Goal: Transaction & Acquisition: Purchase product/service

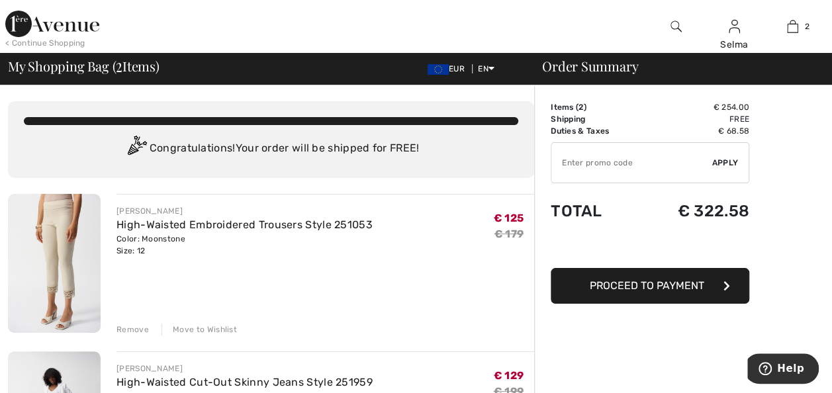
click at [129, 327] on div "Remove" at bounding box center [132, 330] width 32 height 12
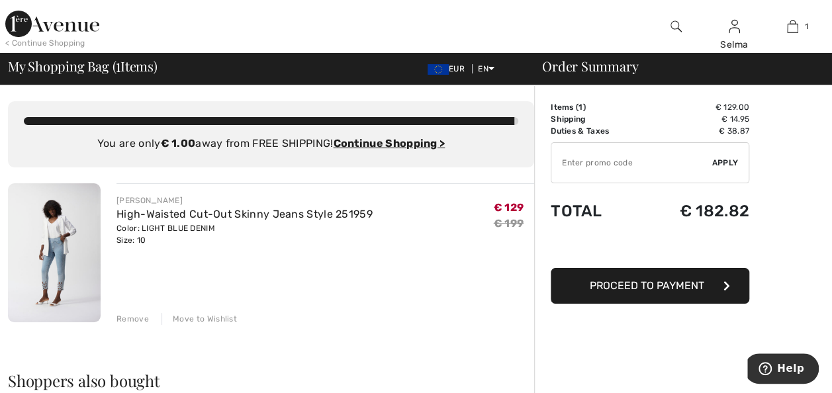
click at [136, 320] on div "Remove" at bounding box center [132, 319] width 32 height 12
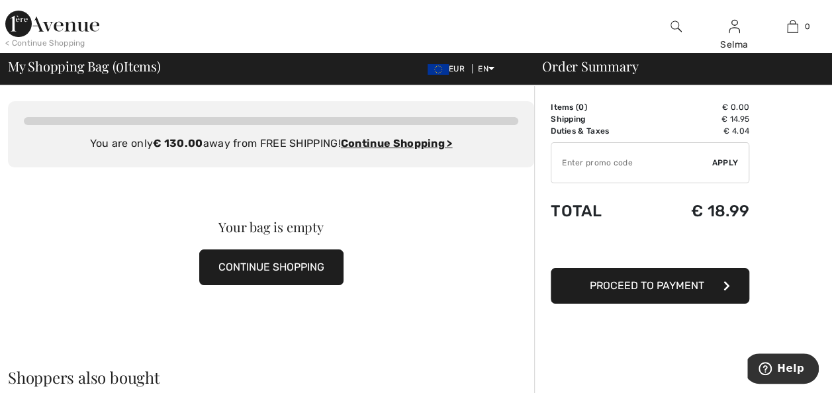
click at [87, 28] on img at bounding box center [52, 24] width 94 height 26
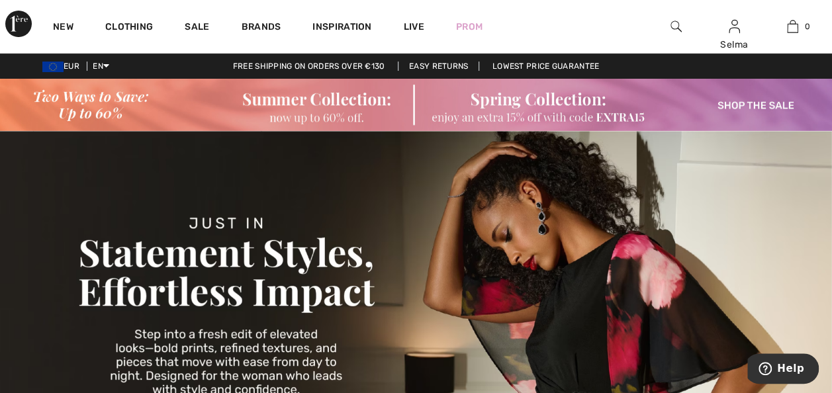
click at [675, 24] on img at bounding box center [675, 27] width 11 height 16
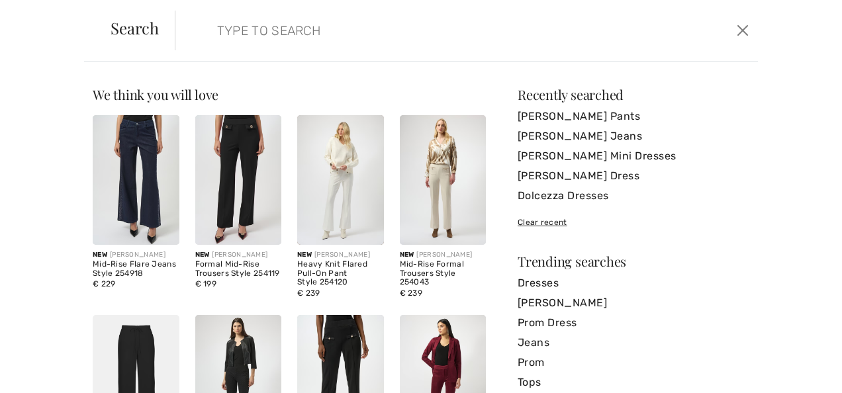
paste input "Casual V-neck Tie Closure Style 251253"
type input "Casual V-neck Tie Closure Style 251253"
click at [623, 46] on form "Casual V-neck Tie Closure Style 251253 Clear" at bounding box center [454, 31] width 558 height 40
click at [496, 36] on input "Casual V-neck Tie Closure Style 251253" at bounding box center [404, 31] width 394 height 40
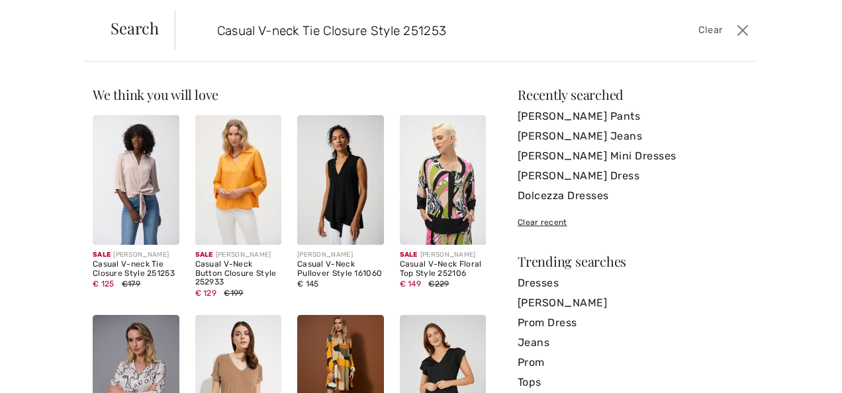
click at [144, 177] on img at bounding box center [136, 180] width 87 height 130
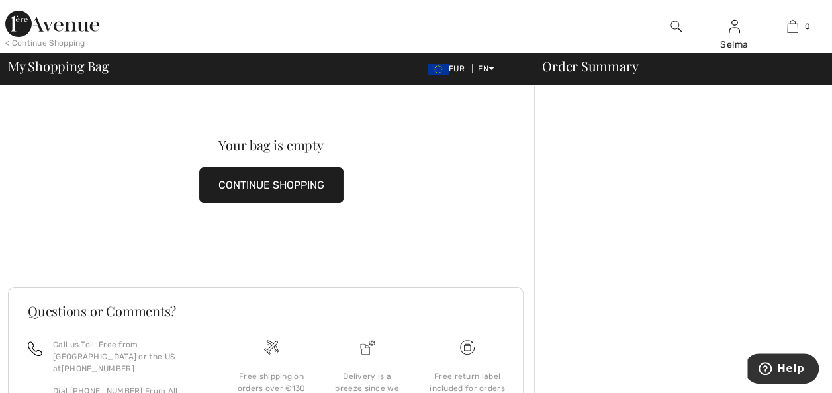
click at [319, 181] on button "CONTINUE SHOPPING" at bounding box center [271, 185] width 144 height 36
click at [290, 189] on button "CONTINUE SHOPPING" at bounding box center [271, 185] width 144 height 36
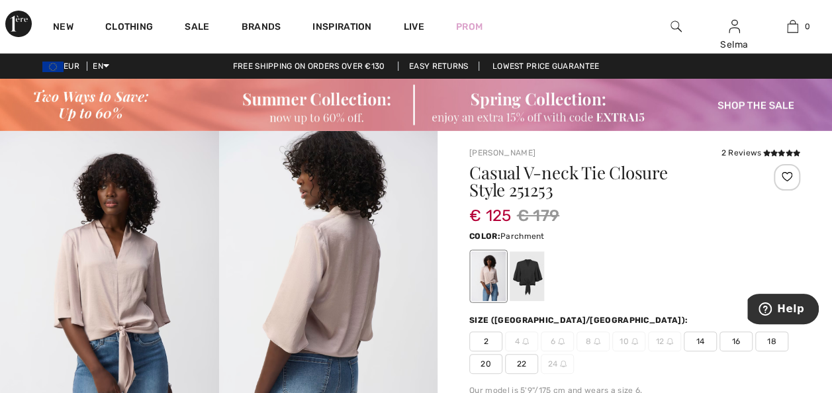
click at [699, 339] on span "14" at bounding box center [699, 341] width 33 height 20
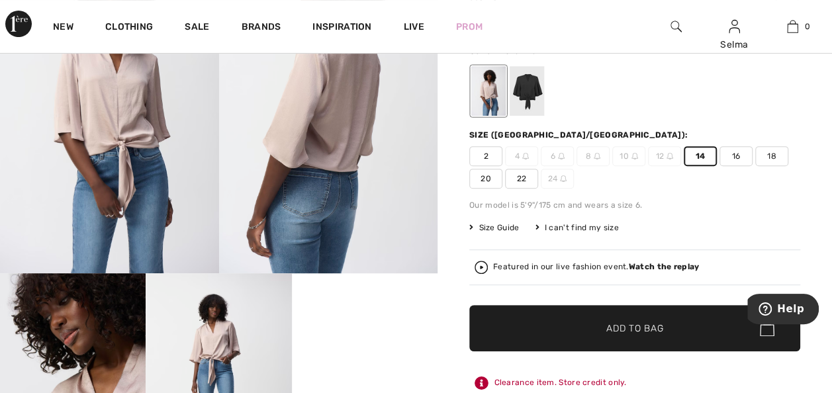
scroll to position [205, 0]
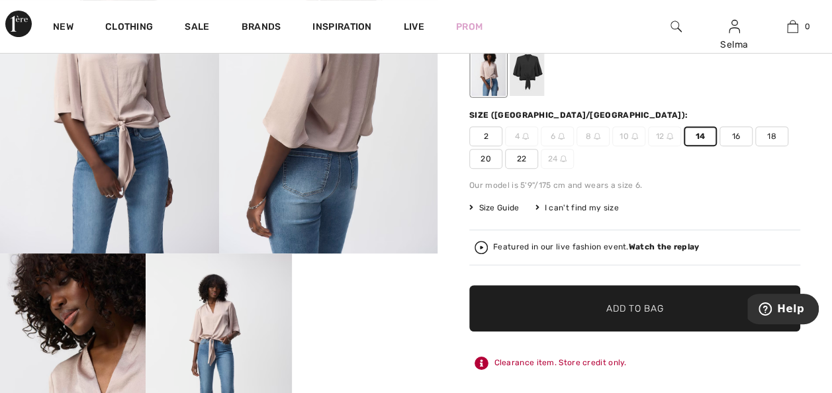
click at [656, 305] on span "Add to Bag" at bounding box center [634, 308] width 57 height 14
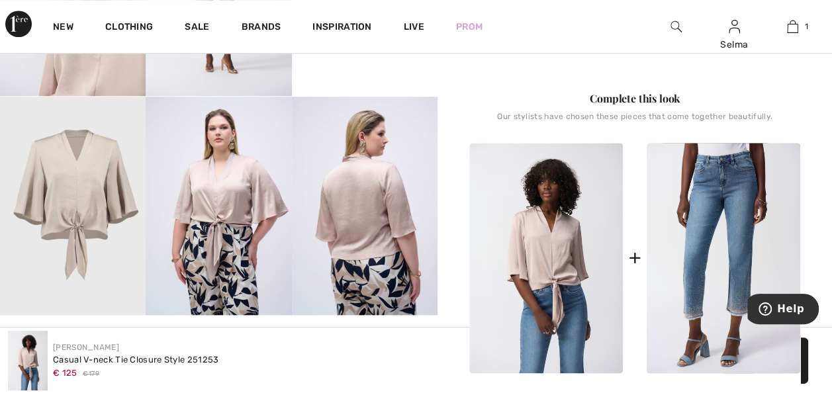
scroll to position [623, 0]
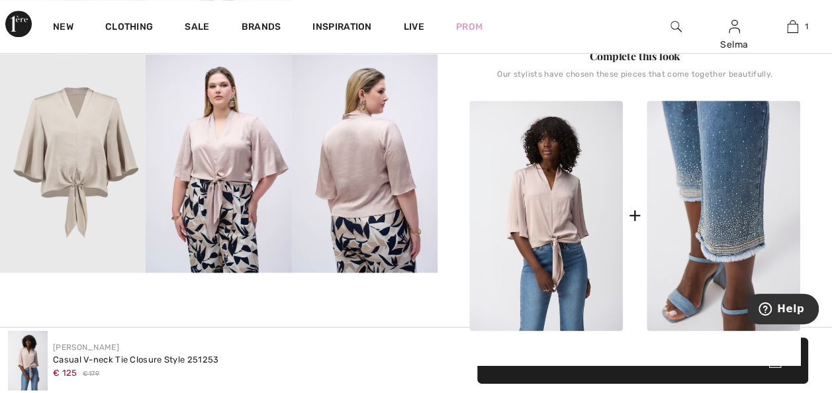
click at [737, 167] on img at bounding box center [723, 216] width 154 height 230
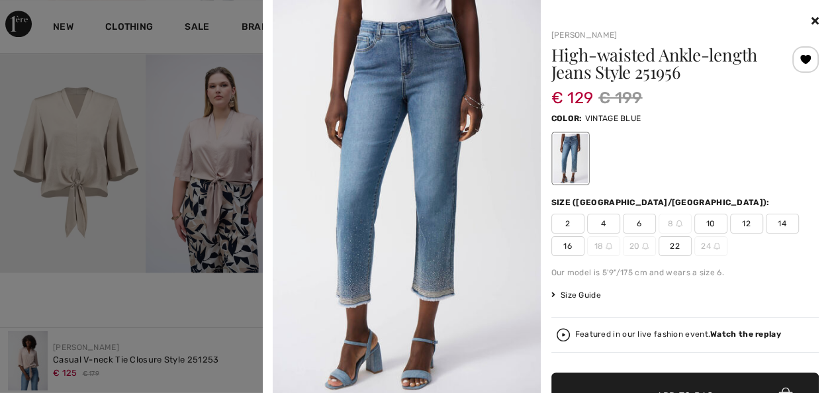
click at [738, 223] on span "12" at bounding box center [746, 224] width 33 height 20
click at [698, 378] on span "✔ Added to Bag Add to Bag" at bounding box center [685, 396] width 268 height 46
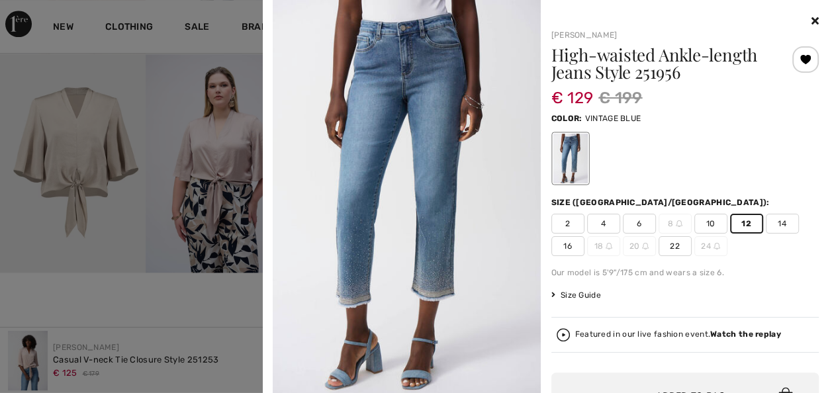
scroll to position [40, 0]
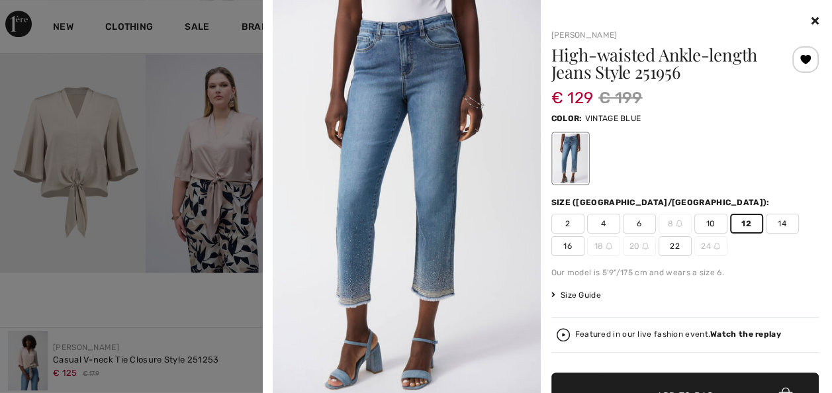
click at [811, 18] on icon at bounding box center [814, 20] width 7 height 11
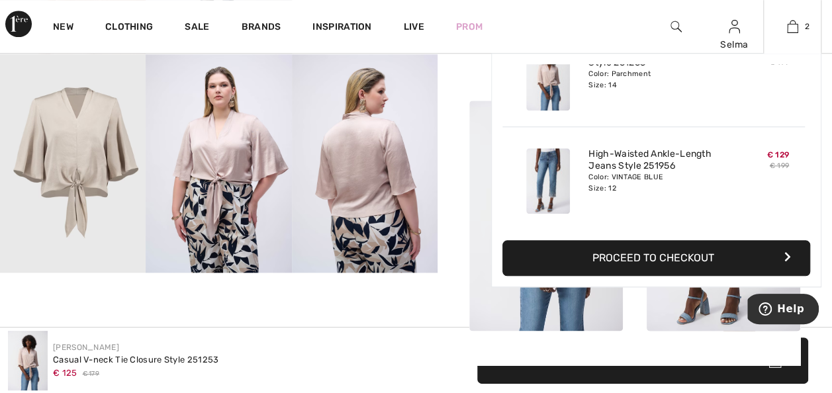
click at [697, 257] on button "Proceed to Checkout" at bounding box center [656, 258] width 308 height 36
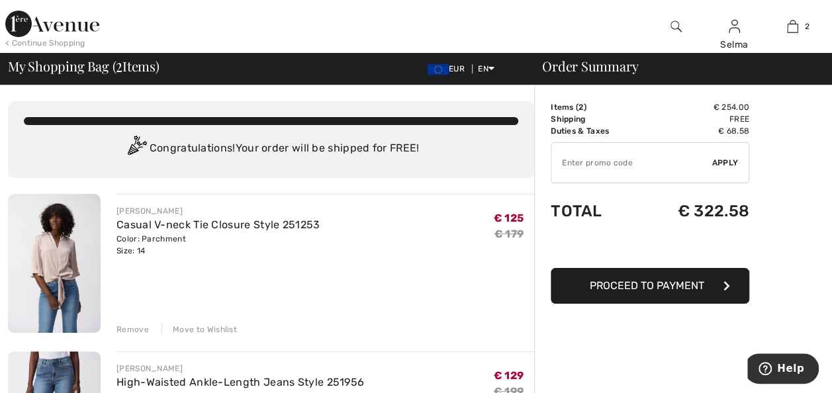
click at [610, 160] on input "TEXT" at bounding box center [631, 163] width 161 height 40
type input "EXTRA15"
click at [637, 286] on span "Proceed to Payment" at bounding box center [647, 285] width 114 height 13
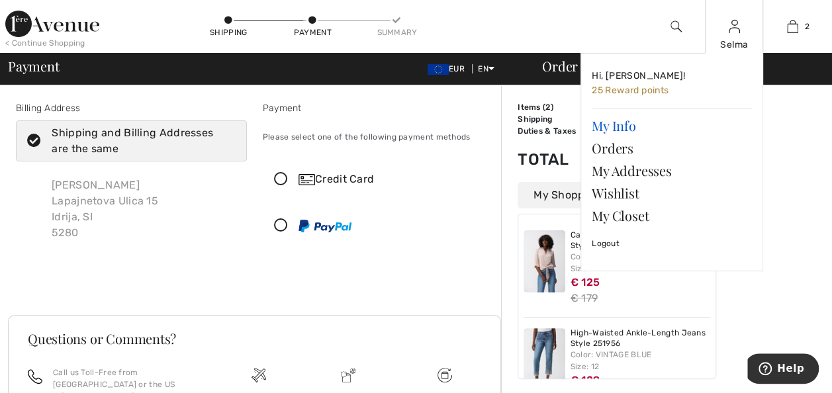
click at [615, 128] on link "My Info" at bounding box center [672, 125] width 160 height 22
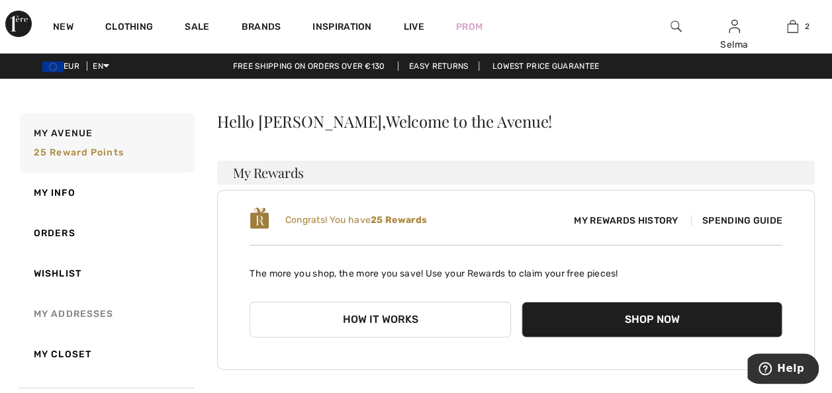
click at [64, 307] on link "My Addresses" at bounding box center [105, 314] width 177 height 40
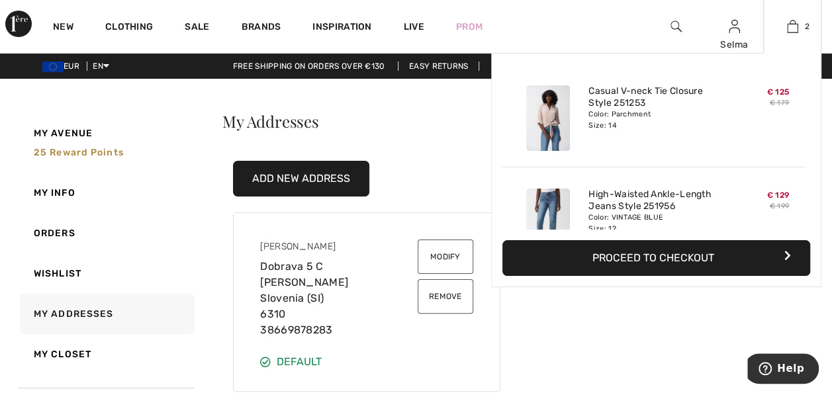
click at [683, 257] on button "Proceed to Checkout" at bounding box center [656, 258] width 308 height 36
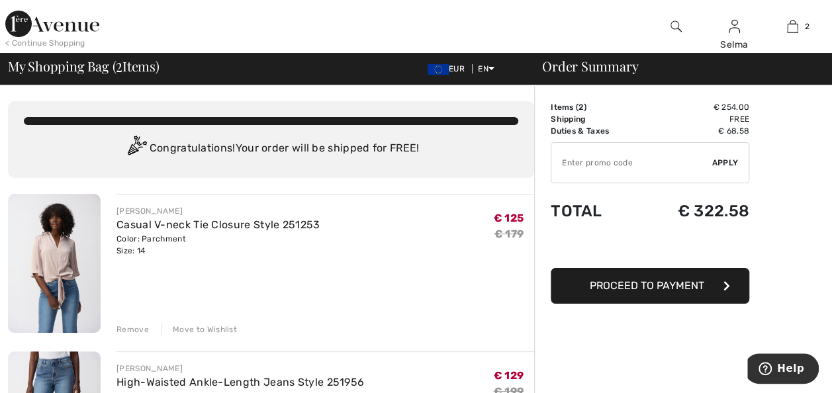
click at [603, 163] on input "TEXT" at bounding box center [631, 163] width 161 height 40
type input "EXTRA15"
click at [724, 161] on span "Apply" at bounding box center [725, 163] width 26 height 12
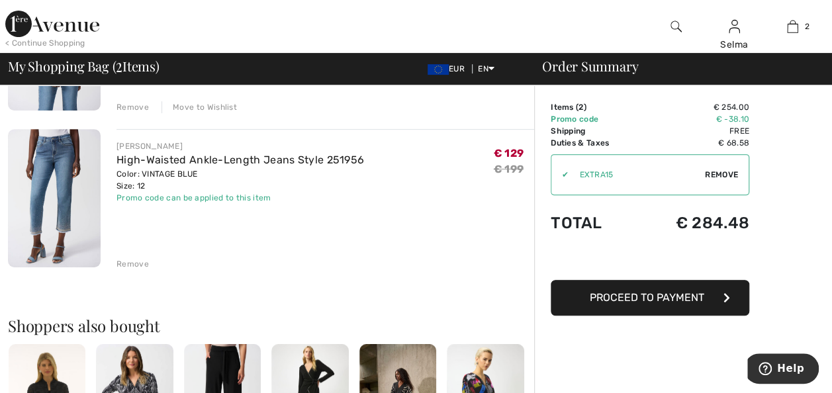
scroll to position [154, 0]
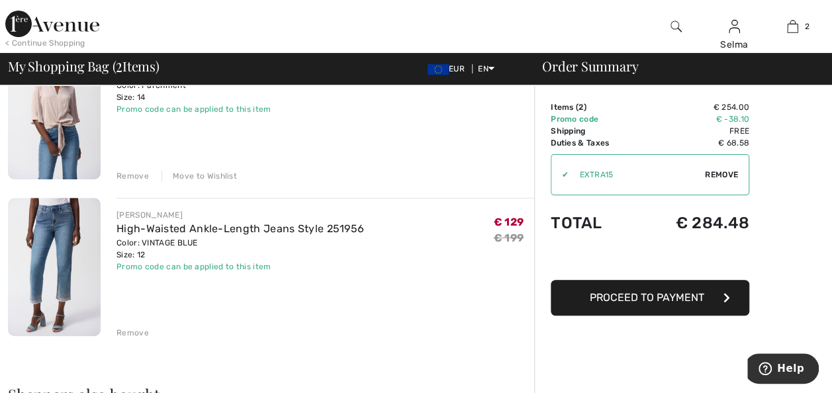
click at [672, 299] on span "Proceed to Payment" at bounding box center [647, 297] width 114 height 13
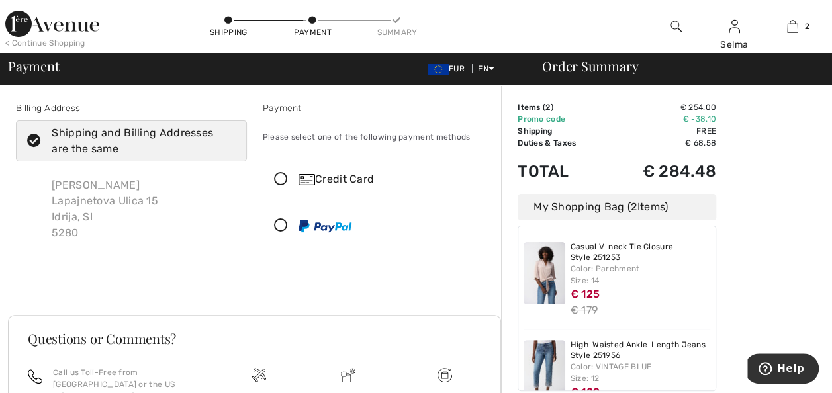
click at [29, 140] on icon at bounding box center [34, 141] width 35 height 14
click at [227, 140] on input "Shipping and Billing Addresses are the same" at bounding box center [231, 141] width 9 height 40
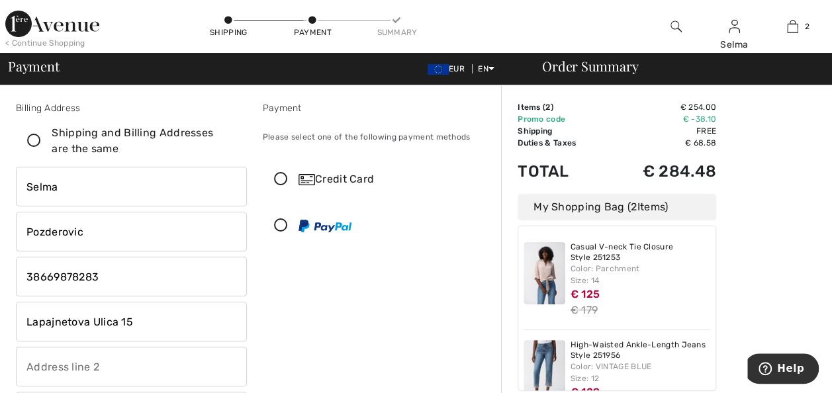
checkbox input "false"
click at [131, 321] on input "Lapajnetova Ulica 15" at bounding box center [131, 322] width 231 height 40
type input "L"
type input "Dobrava 5 C"
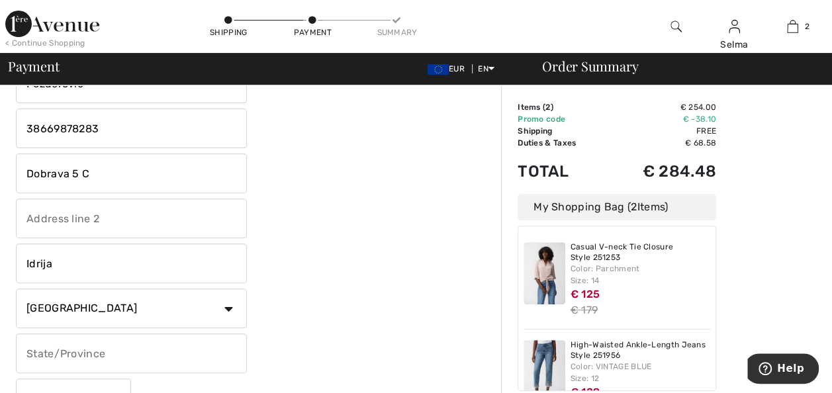
scroll to position [161, 0]
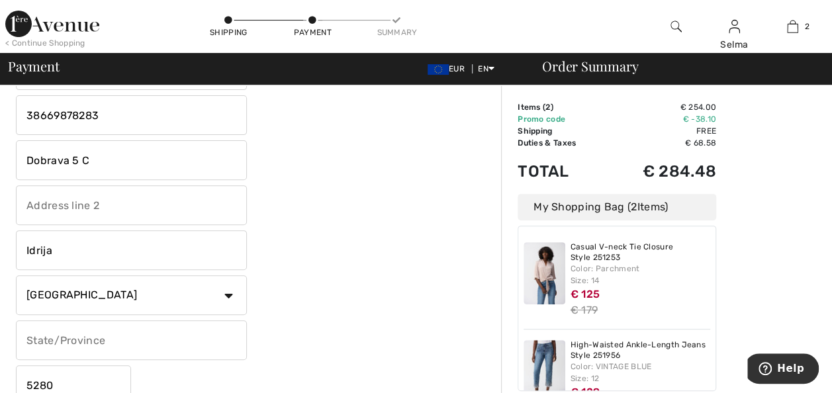
click at [52, 250] on input "Idrija" at bounding box center [131, 250] width 231 height 40
type input "Izola"
click at [55, 383] on input "5280" at bounding box center [73, 385] width 115 height 40
type input "5"
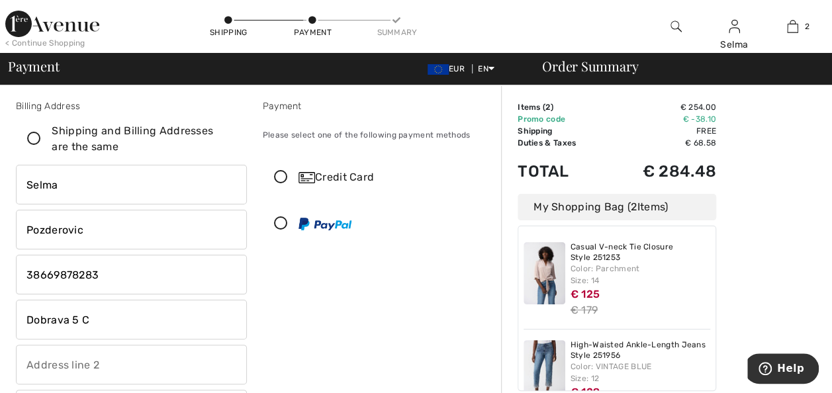
scroll to position [0, 0]
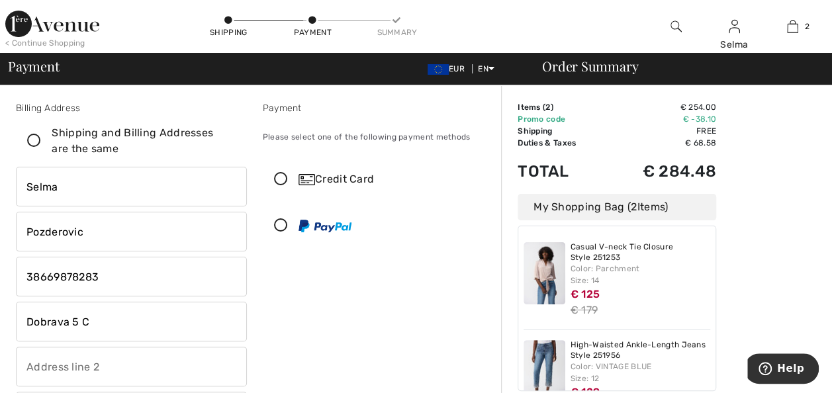
type input "6310"
click at [30, 139] on icon at bounding box center [34, 141] width 35 height 14
click at [227, 139] on input "Shipping and Billing Addresses are the same" at bounding box center [231, 141] width 9 height 40
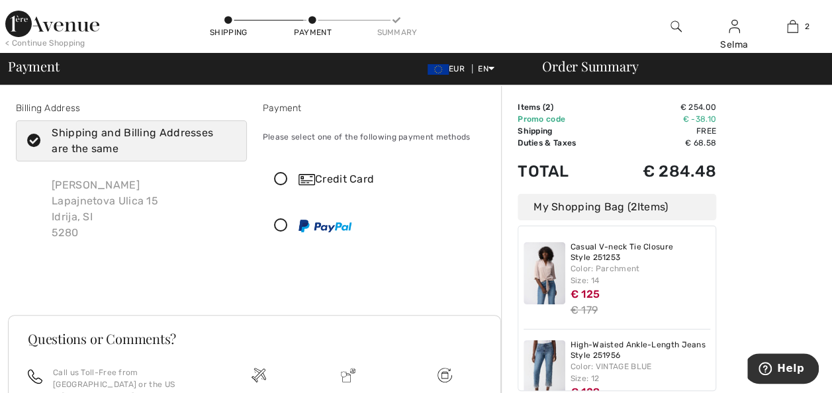
click at [280, 179] on icon at bounding box center [280, 180] width 35 height 14
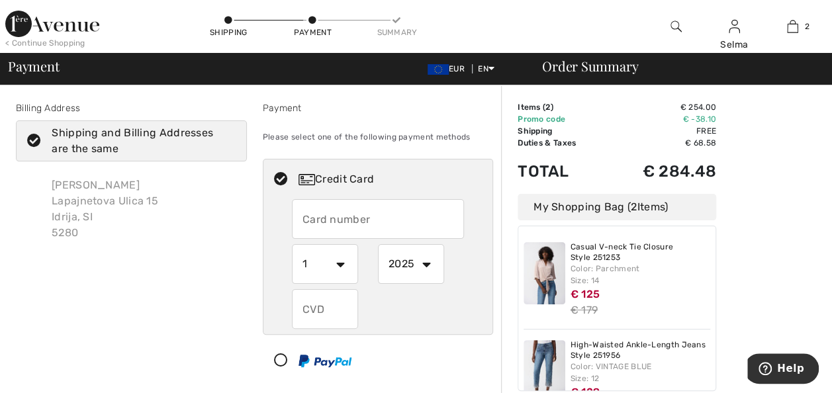
click at [34, 142] on icon at bounding box center [34, 141] width 35 height 14
click at [227, 142] on input "Shipping and Billing Addresses are the same" at bounding box center [231, 141] width 9 height 40
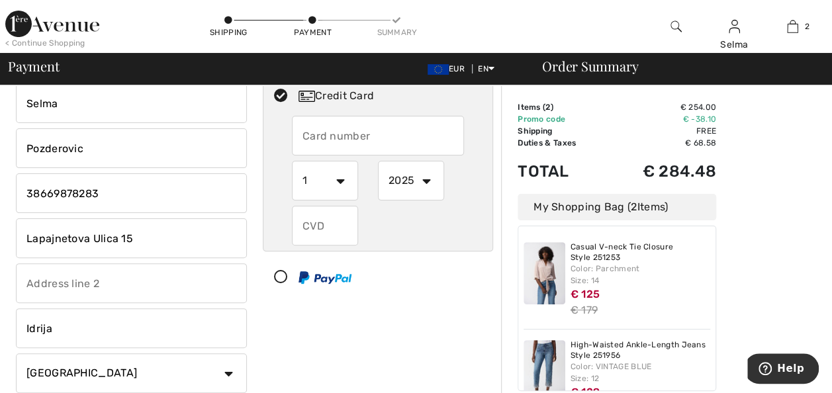
scroll to position [75, 0]
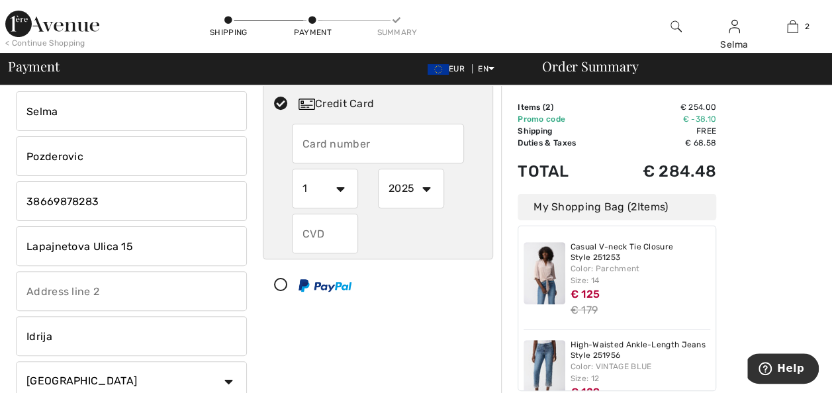
checkbox input "false"
click at [136, 244] on input "Lapajnetova Ulica 15" at bounding box center [131, 246] width 231 height 40
type input "L"
type input "Dobrava 5 C"
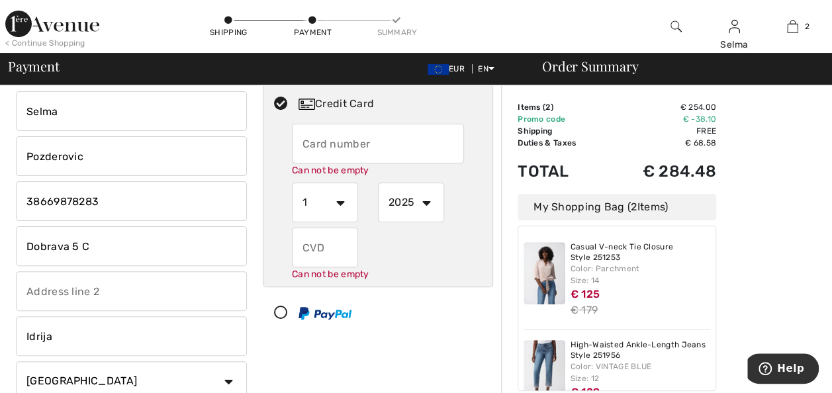
click at [57, 333] on input "Idrija" at bounding box center [131, 336] width 231 height 40
type input "Izola"
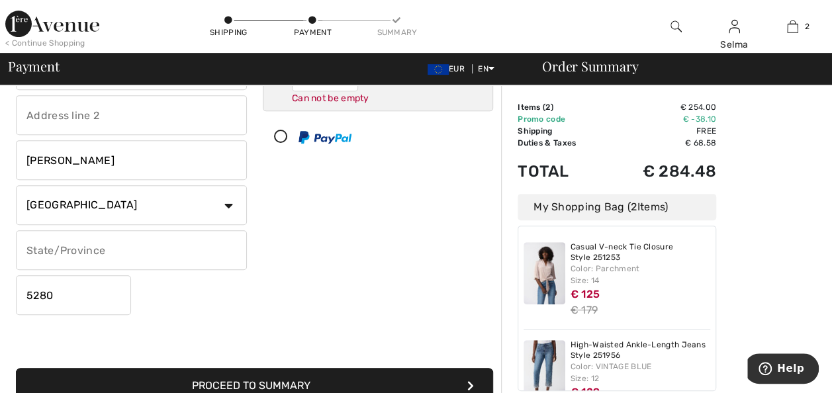
scroll to position [260, 0]
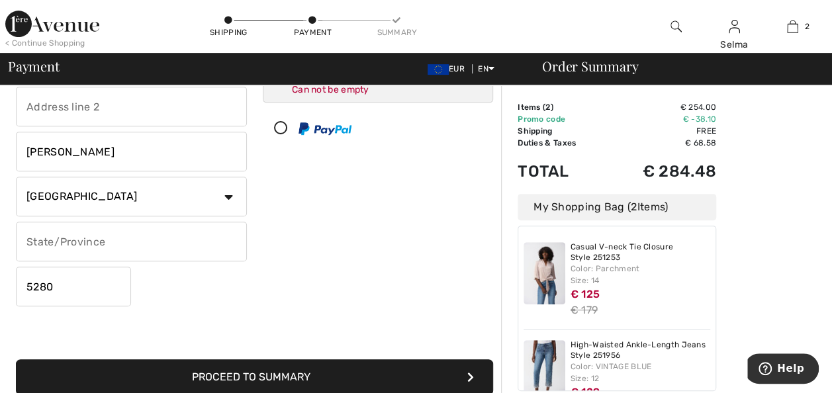
click at [60, 288] on input "5280" at bounding box center [73, 287] width 115 height 40
type input "5"
type input "6310"
click at [248, 285] on div "Billing Address Shipping and Billing Addresses are the same Selma Pozderovic La…" at bounding box center [131, 76] width 247 height 470
click at [284, 373] on button "Proceed to Summary" at bounding box center [254, 377] width 477 height 36
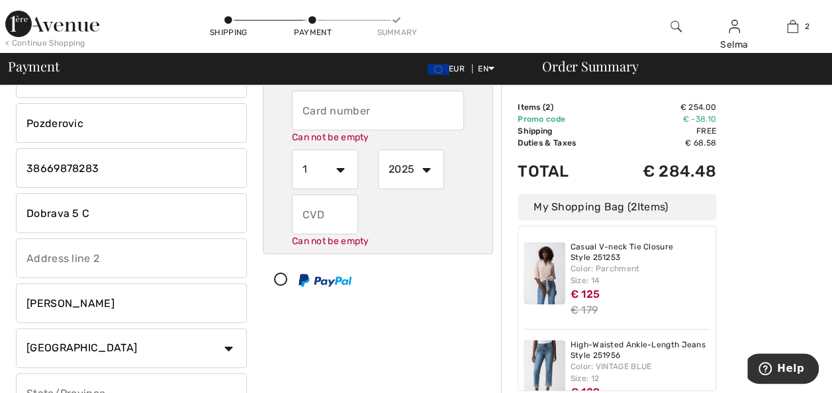
scroll to position [119, 0]
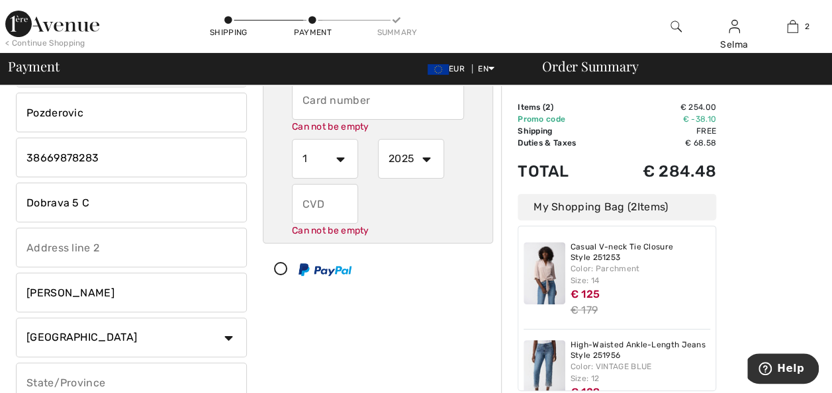
click at [279, 269] on icon at bounding box center [280, 270] width 35 height 14
select select "1"
select select "2025"
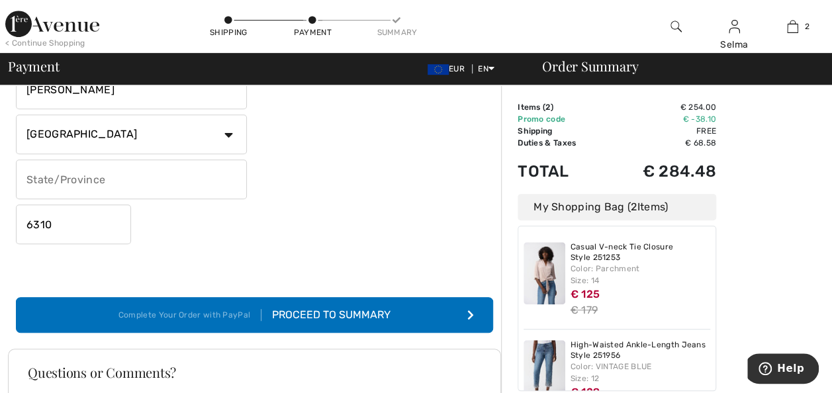
scroll to position [328, 0]
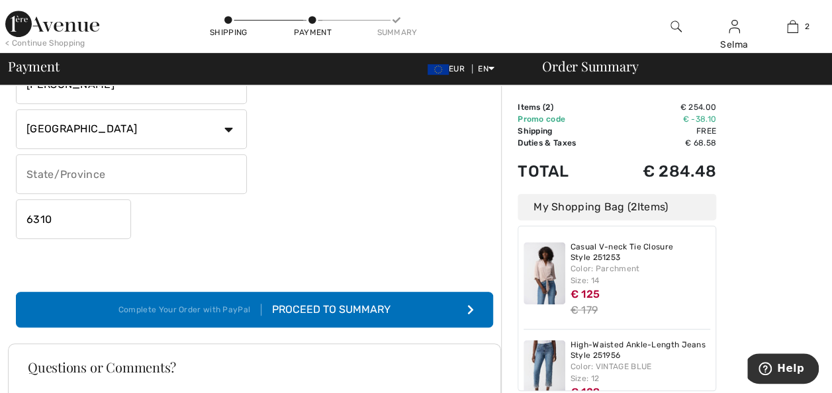
click at [320, 313] on div "Proceed to Summary" at bounding box center [325, 310] width 129 height 16
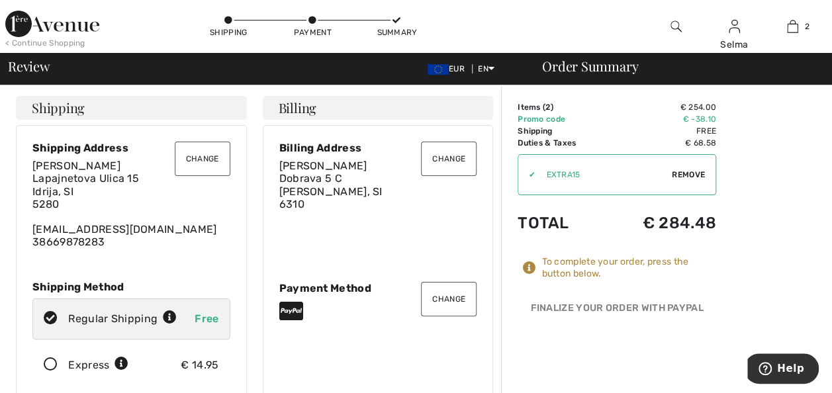
click at [206, 162] on button "Change" at bounding box center [203, 159] width 56 height 34
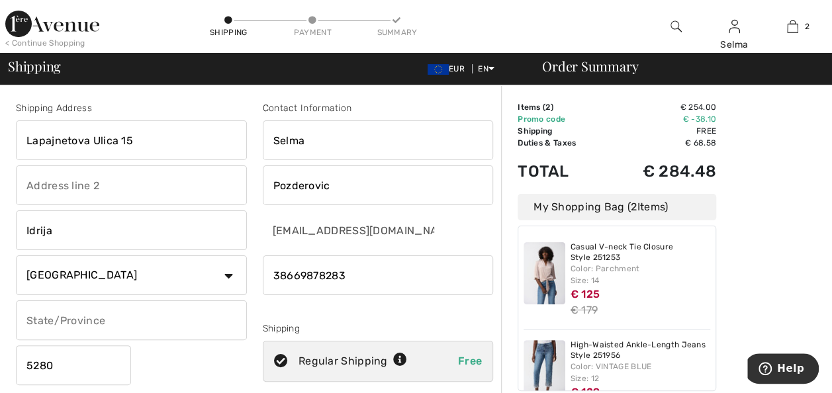
click at [137, 140] on input "Lapajnetova Ulica 15" at bounding box center [131, 140] width 231 height 40
type input "L"
type input "Dobrava 5 C"
click at [60, 232] on input "Idrija" at bounding box center [131, 230] width 231 height 40
type input "Izola"
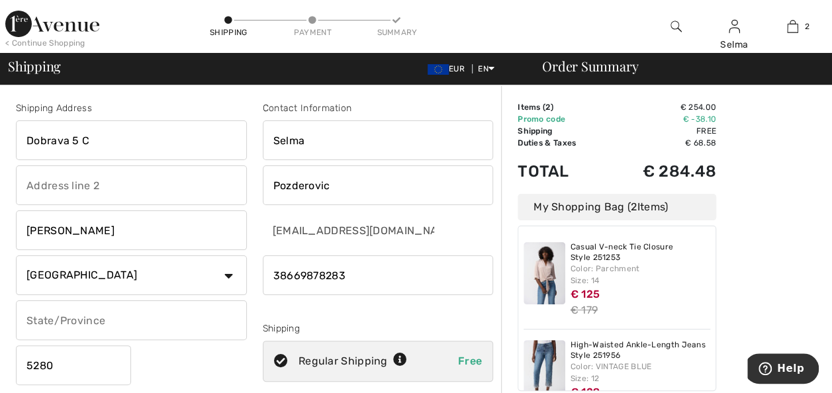
click at [56, 367] on input "5280" at bounding box center [73, 365] width 115 height 40
type input "5"
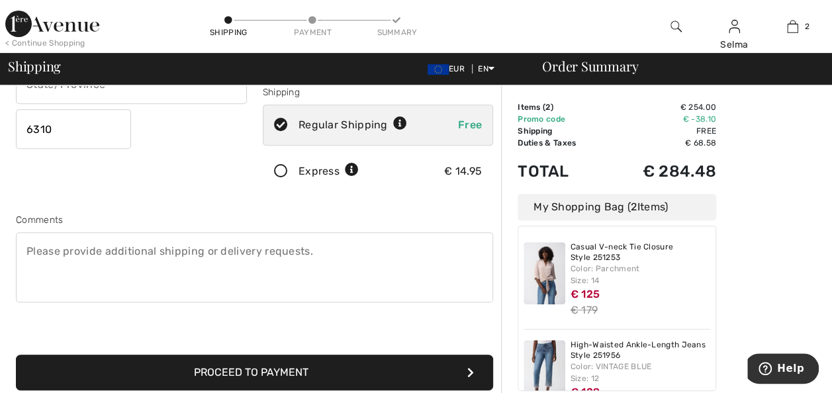
scroll to position [290, 0]
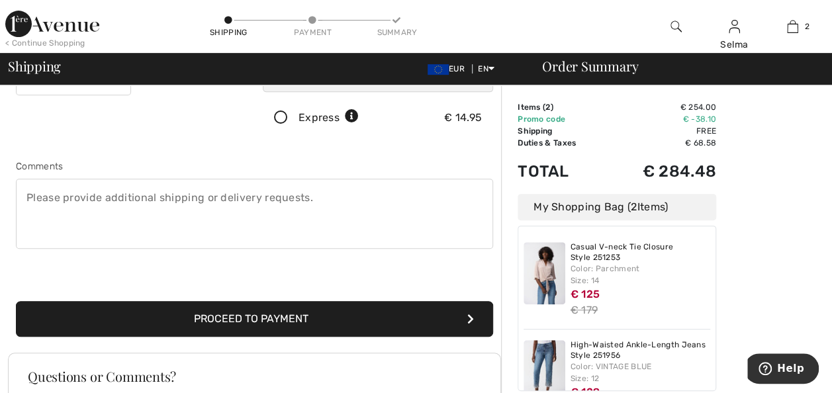
type input "6310"
click at [305, 319] on button "Proceed to Payment" at bounding box center [254, 319] width 477 height 36
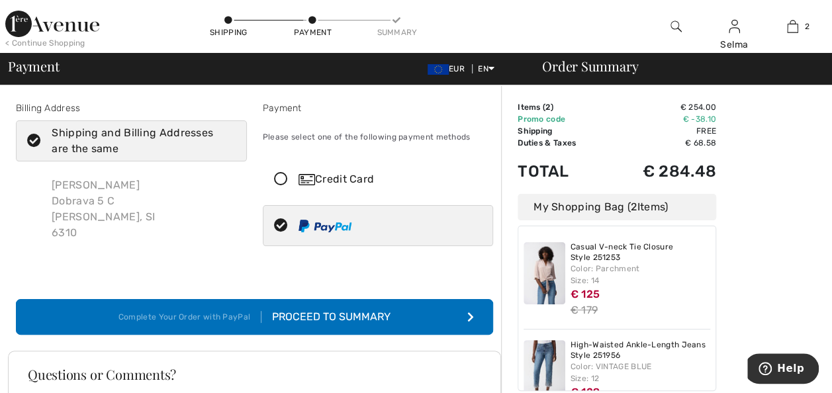
click at [257, 319] on div "Complete Your Order with PayPal" at bounding box center [189, 317] width 143 height 12
click at [281, 177] on icon at bounding box center [280, 180] width 35 height 14
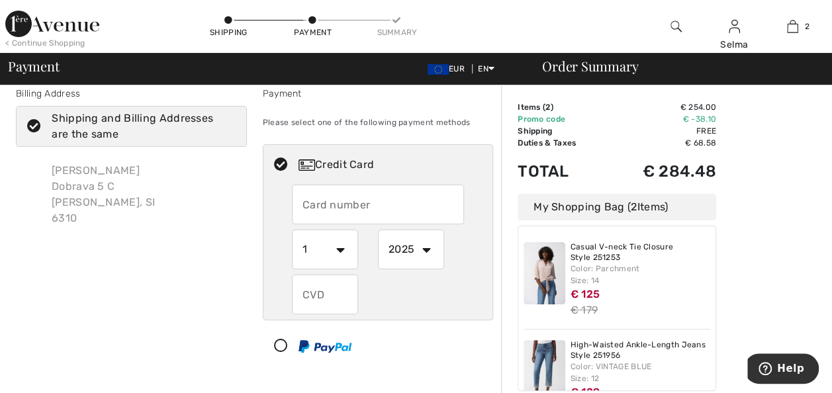
scroll to position [14, 0]
